Goal: Information Seeking & Learning: Learn about a topic

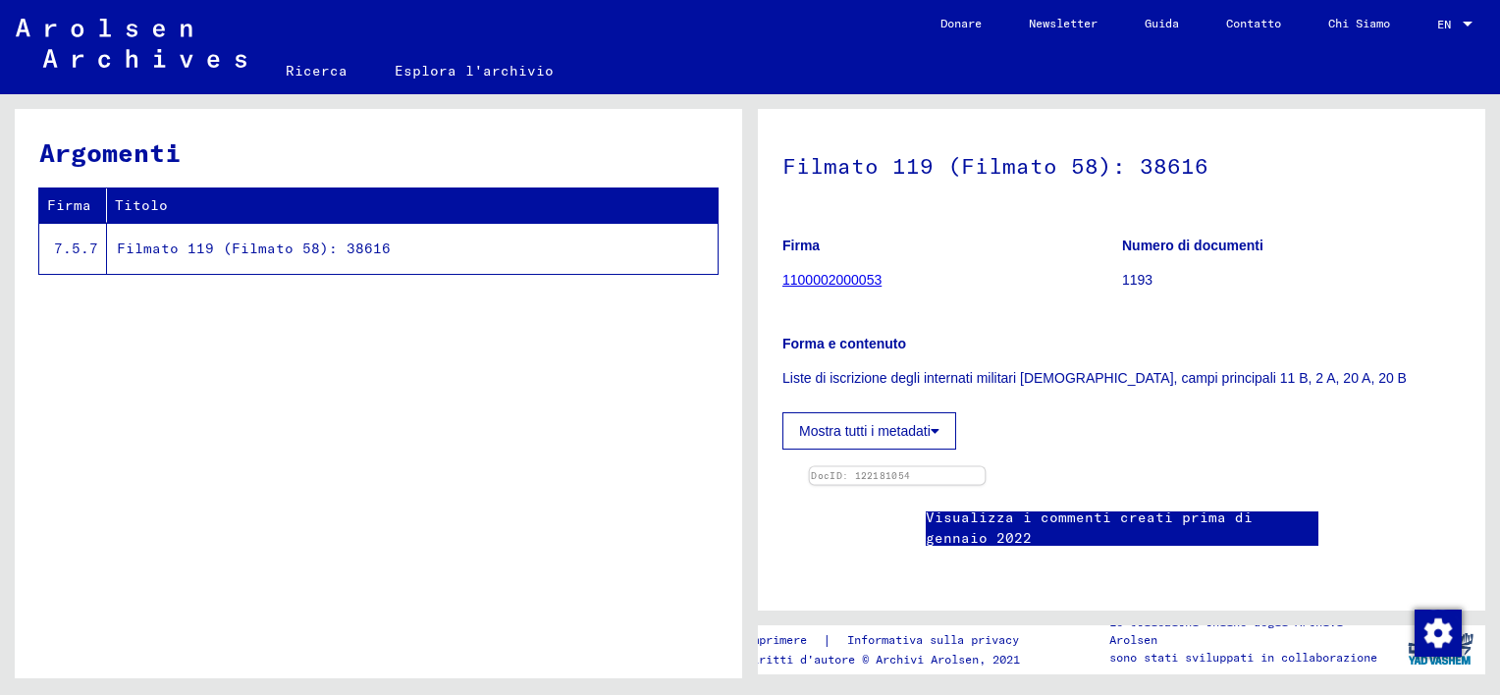
scroll to position [393, 0]
click at [973, 467] on img at bounding box center [898, 467] width 176 height 0
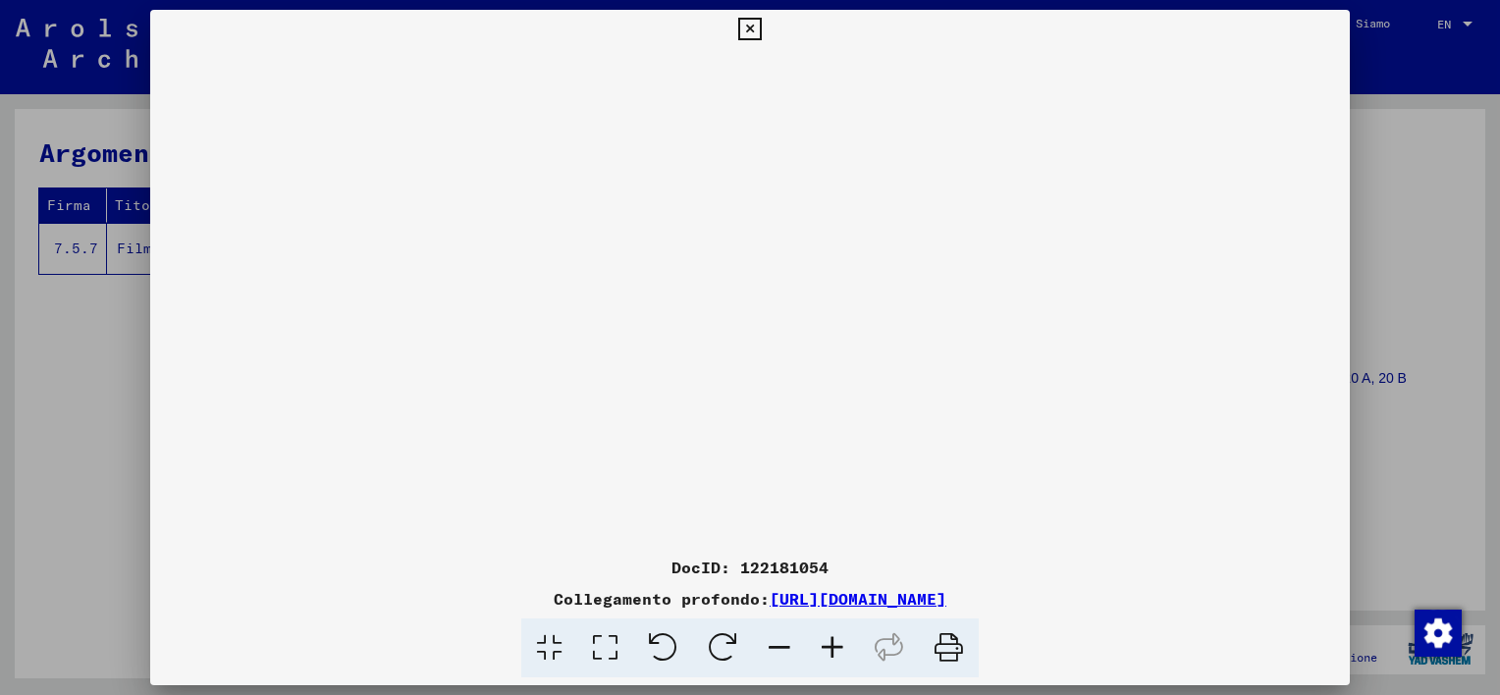
click at [829, 648] on icon at bounding box center [832, 648] width 53 height 60
click at [829, 646] on icon at bounding box center [832, 648] width 53 height 60
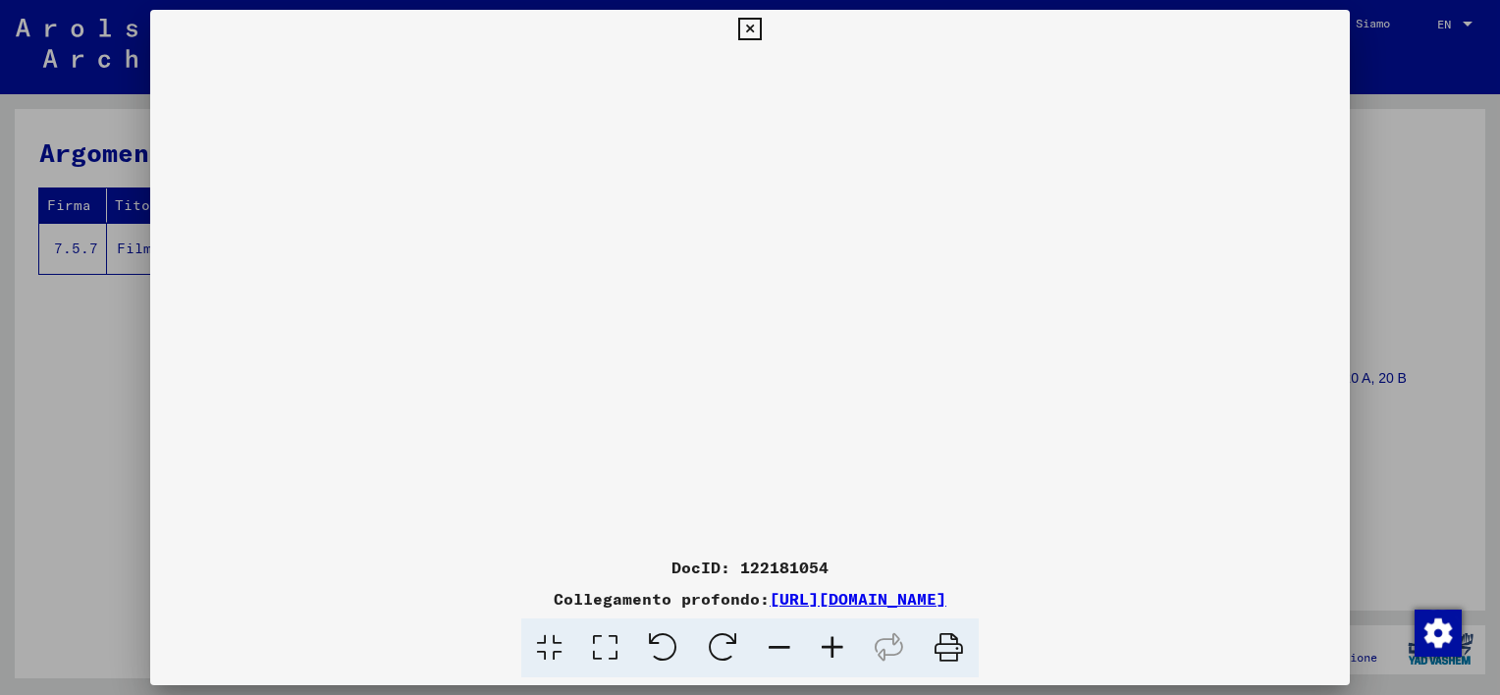
click at [829, 646] on icon at bounding box center [832, 648] width 53 height 60
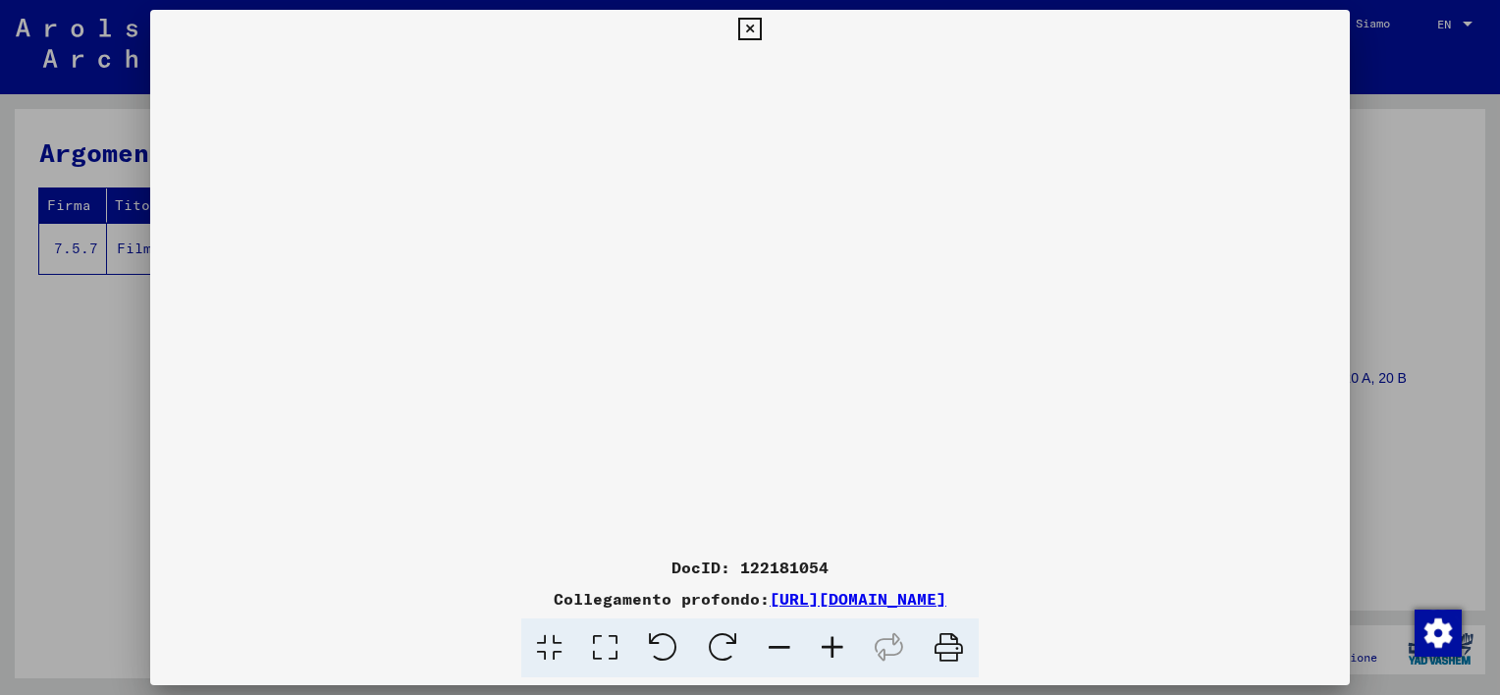
click at [829, 646] on icon at bounding box center [832, 648] width 53 height 60
drag, startPoint x: 653, startPoint y: 479, endPoint x: 653, endPoint y: 458, distance: 20.6
click at [750, 458] on img at bounding box center [750, 568] width 0 height 1039
click at [950, 645] on icon at bounding box center [949, 648] width 60 height 60
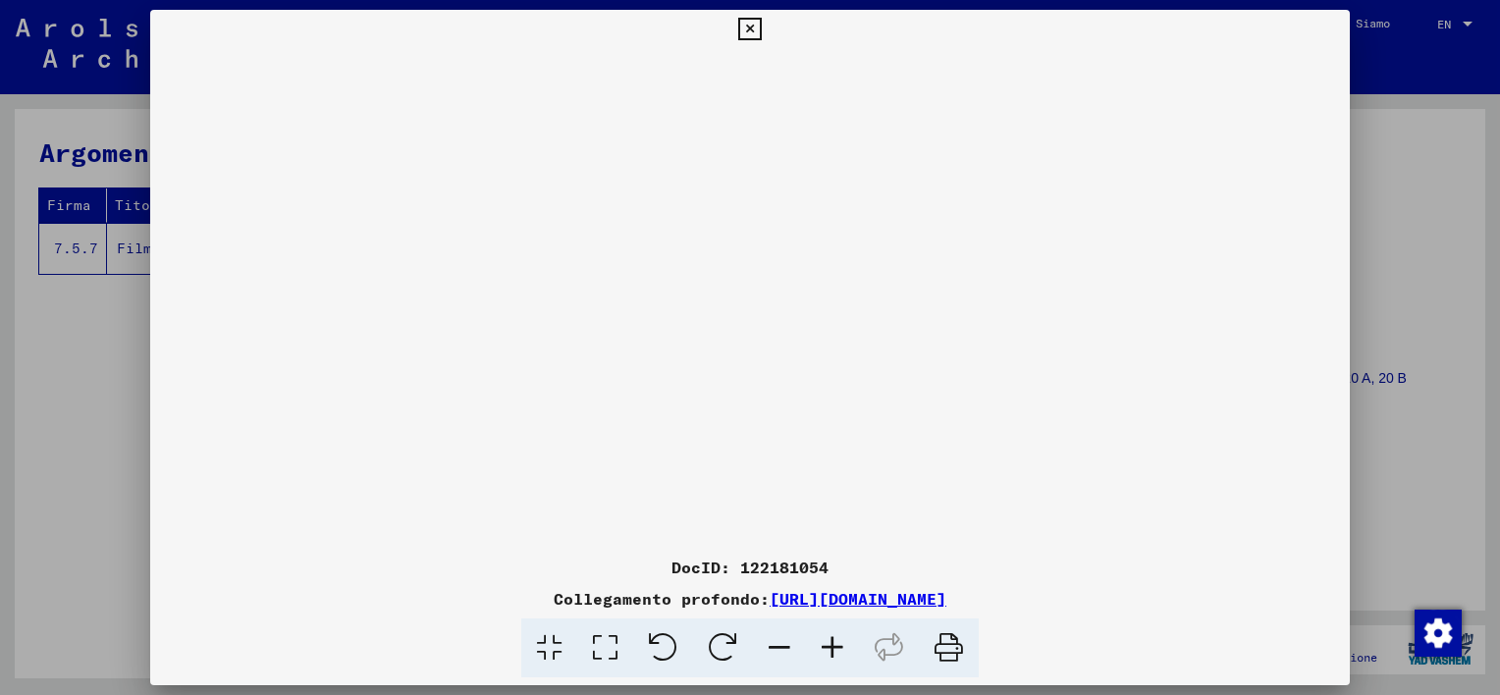
click at [750, 28] on icon at bounding box center [749, 30] width 23 height 24
